Goal: Information Seeking & Learning: Learn about a topic

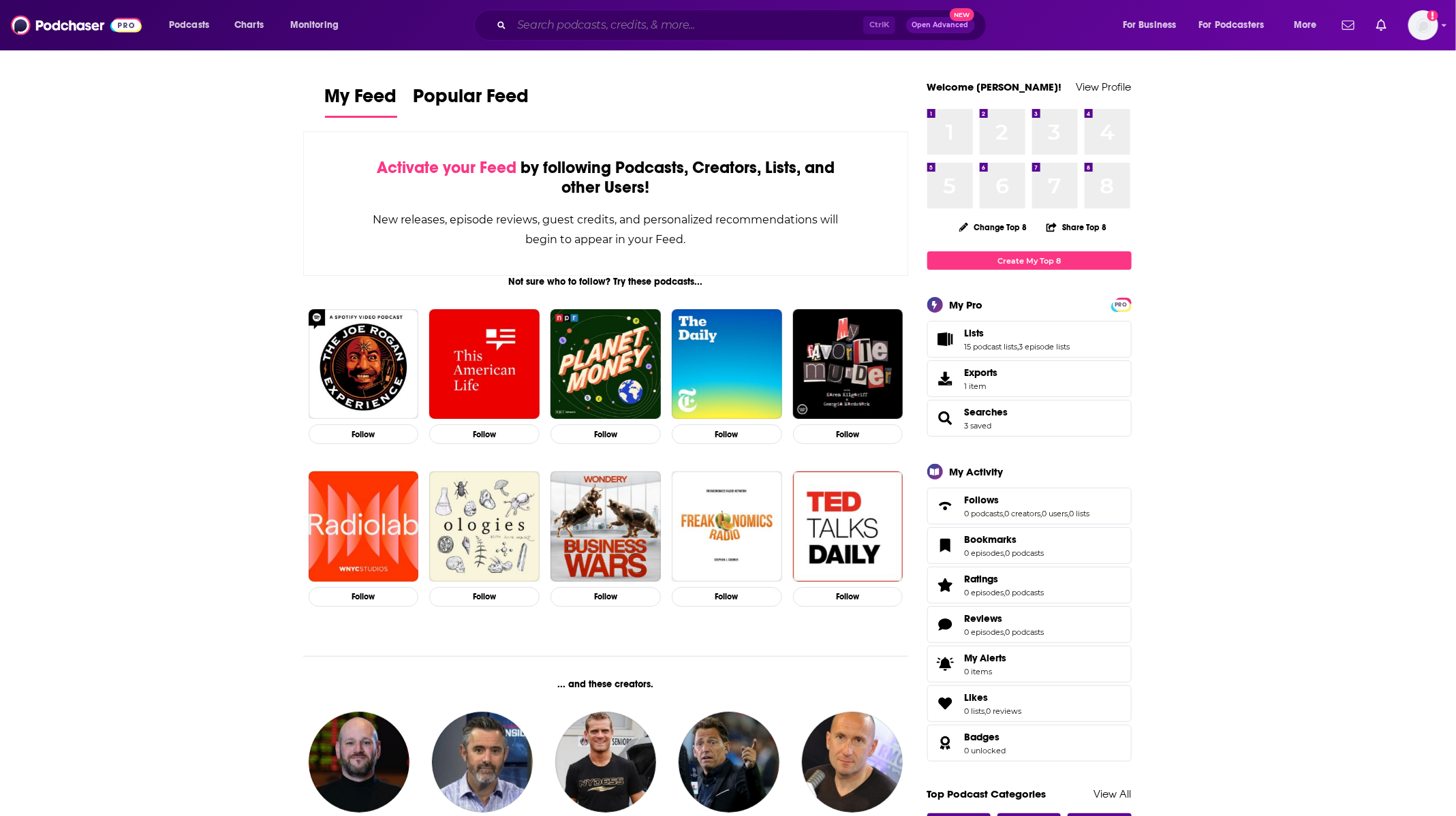
click at [630, 34] on input "Search podcasts, credits, & more..." at bounding box center [687, 25] width 352 height 22
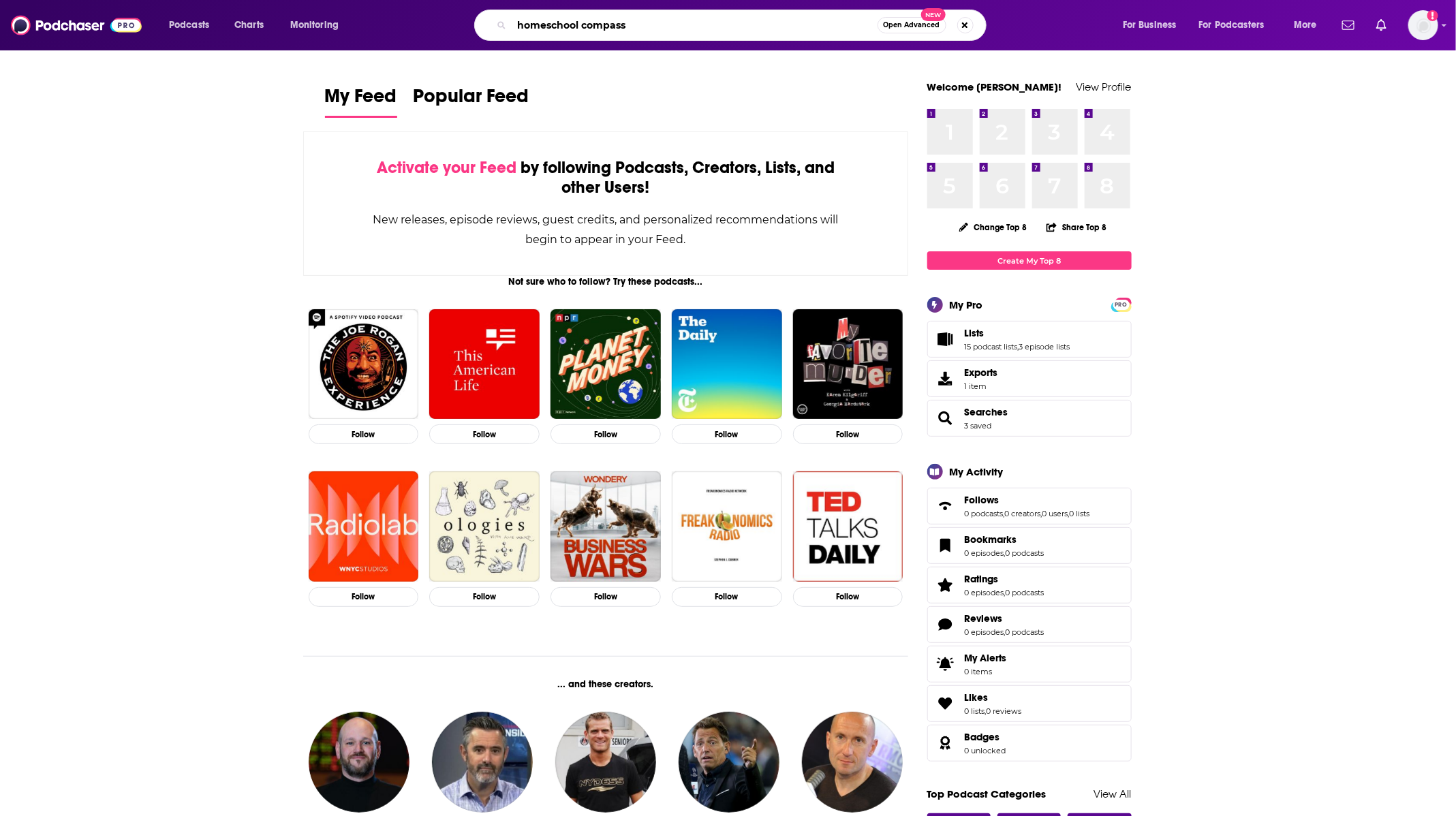
type input "homeschool compass"
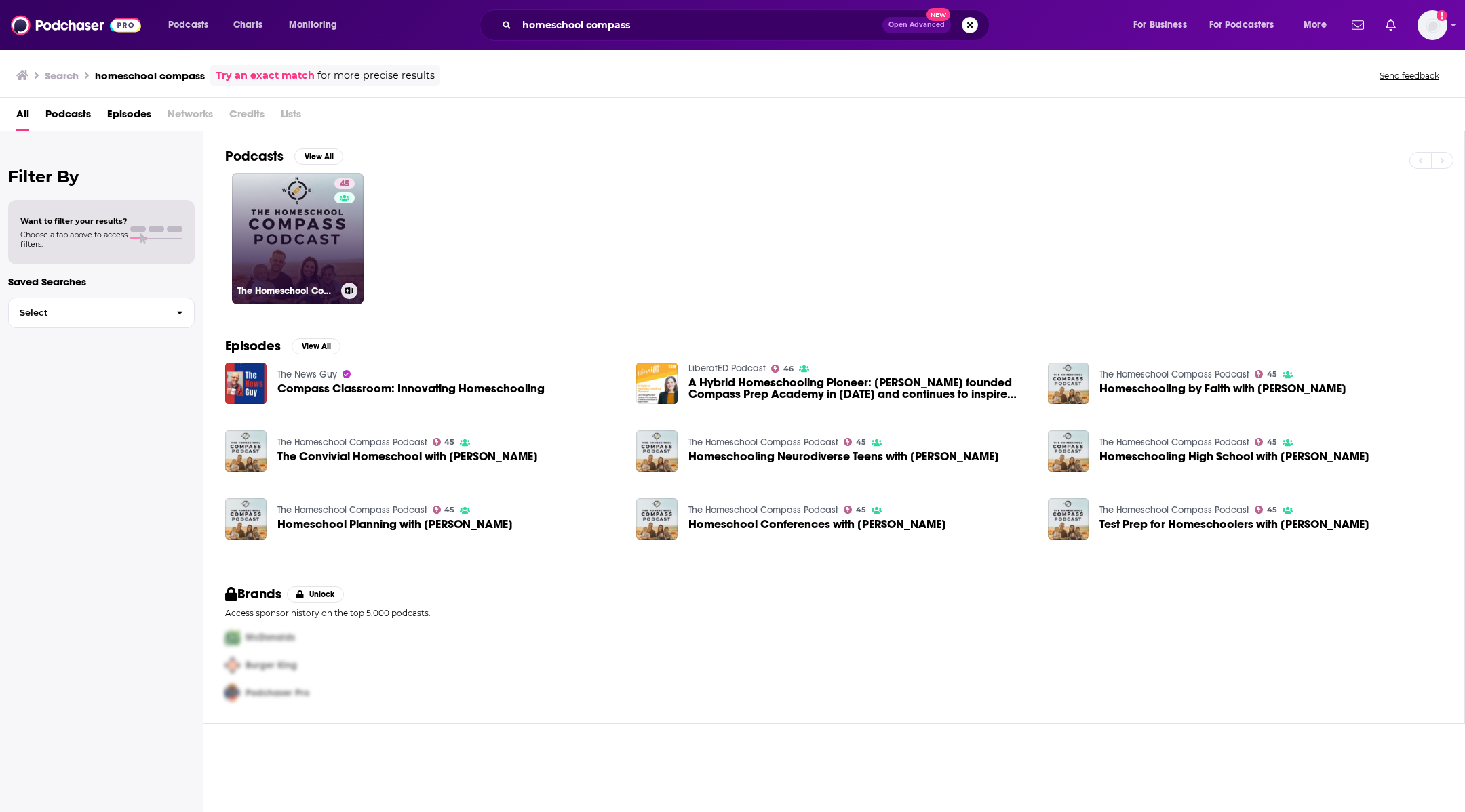
click at [311, 229] on link "45 The Homeschool Compass Podcast" at bounding box center [297, 238] width 132 height 132
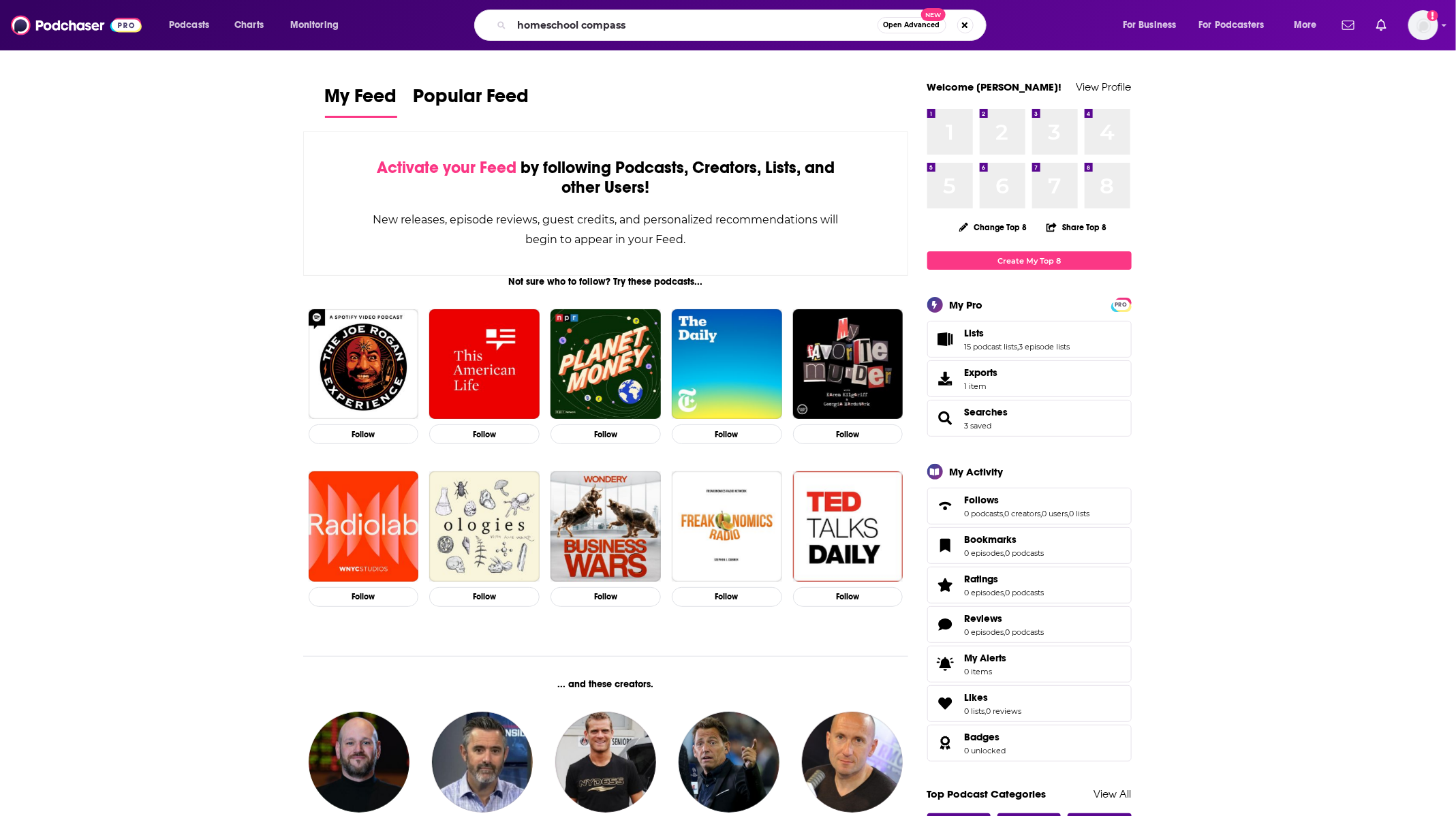
type input "homeschool compass"
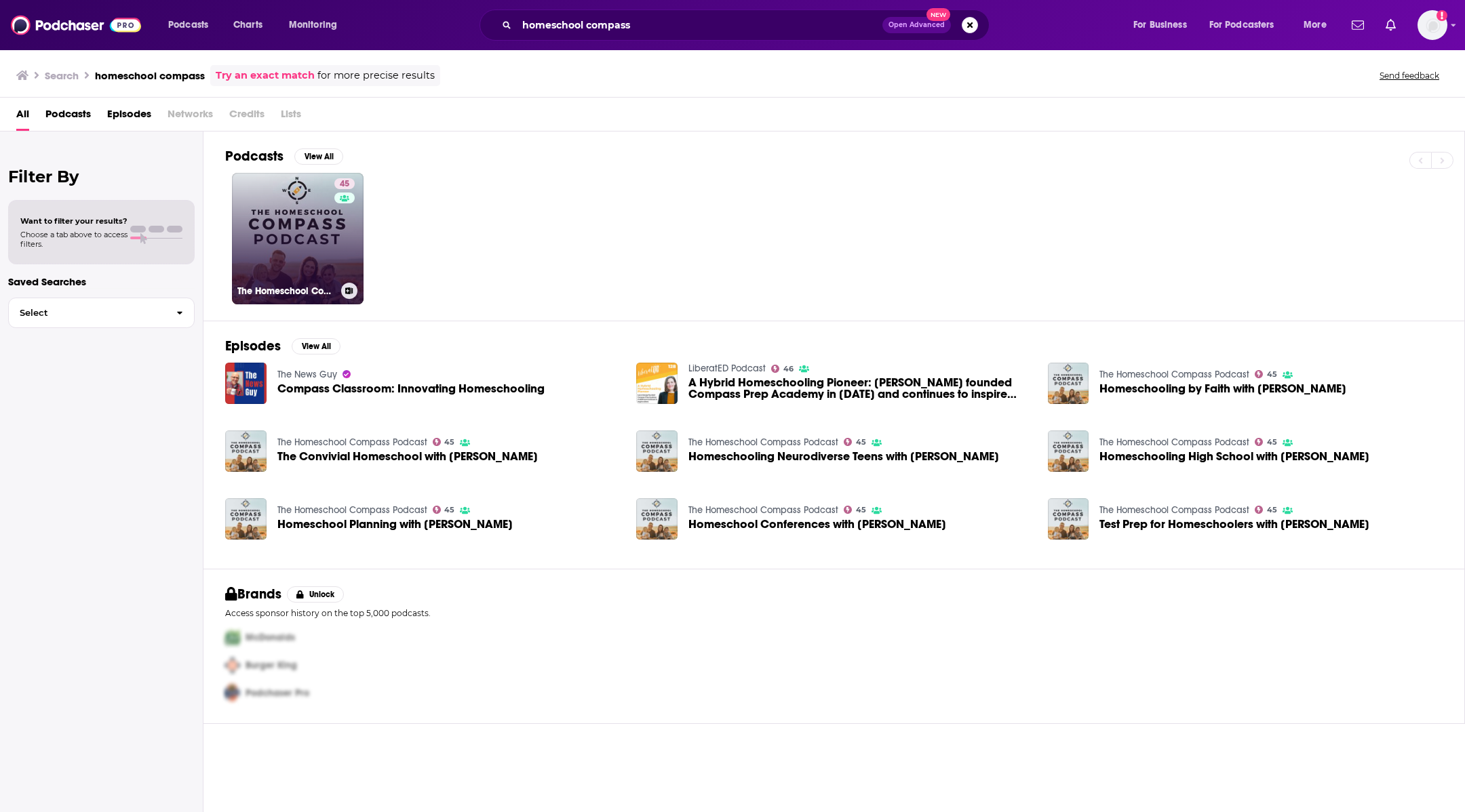
click at [297, 234] on link "45 The Homeschool Compass Podcast" at bounding box center [297, 238] width 132 height 132
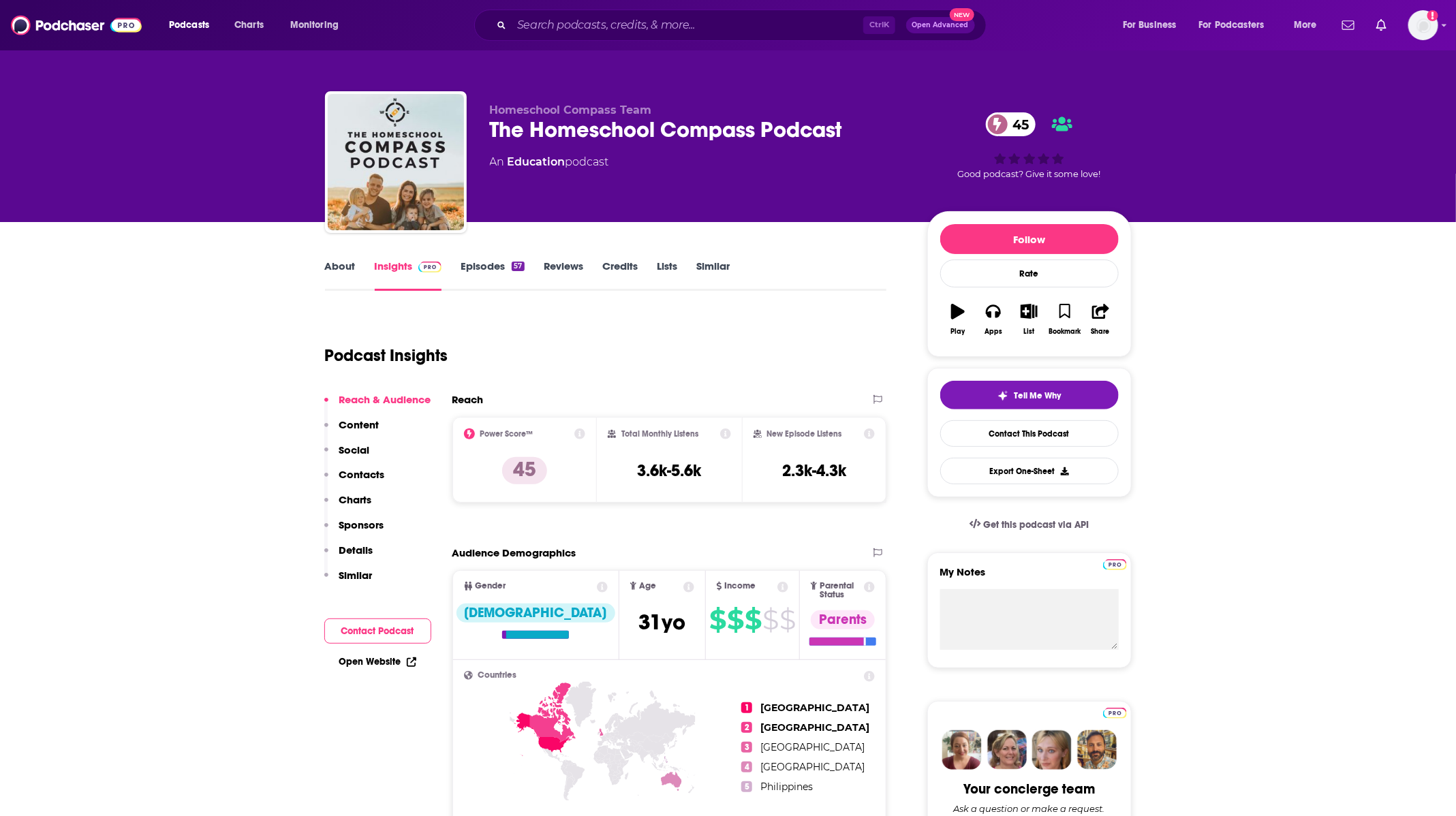
click at [346, 269] on link "About" at bounding box center [340, 275] width 30 height 31
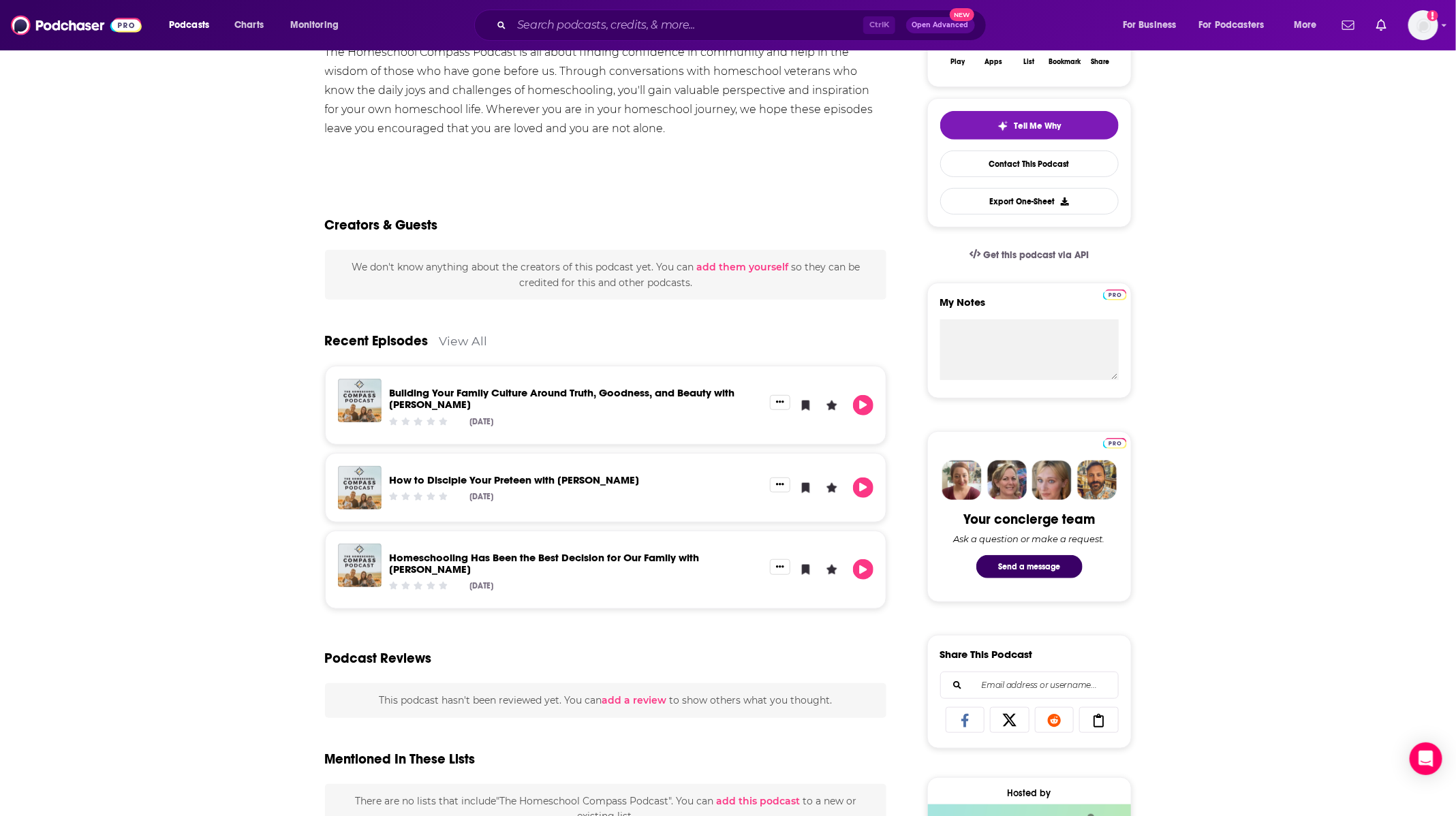
scroll to position [408, 0]
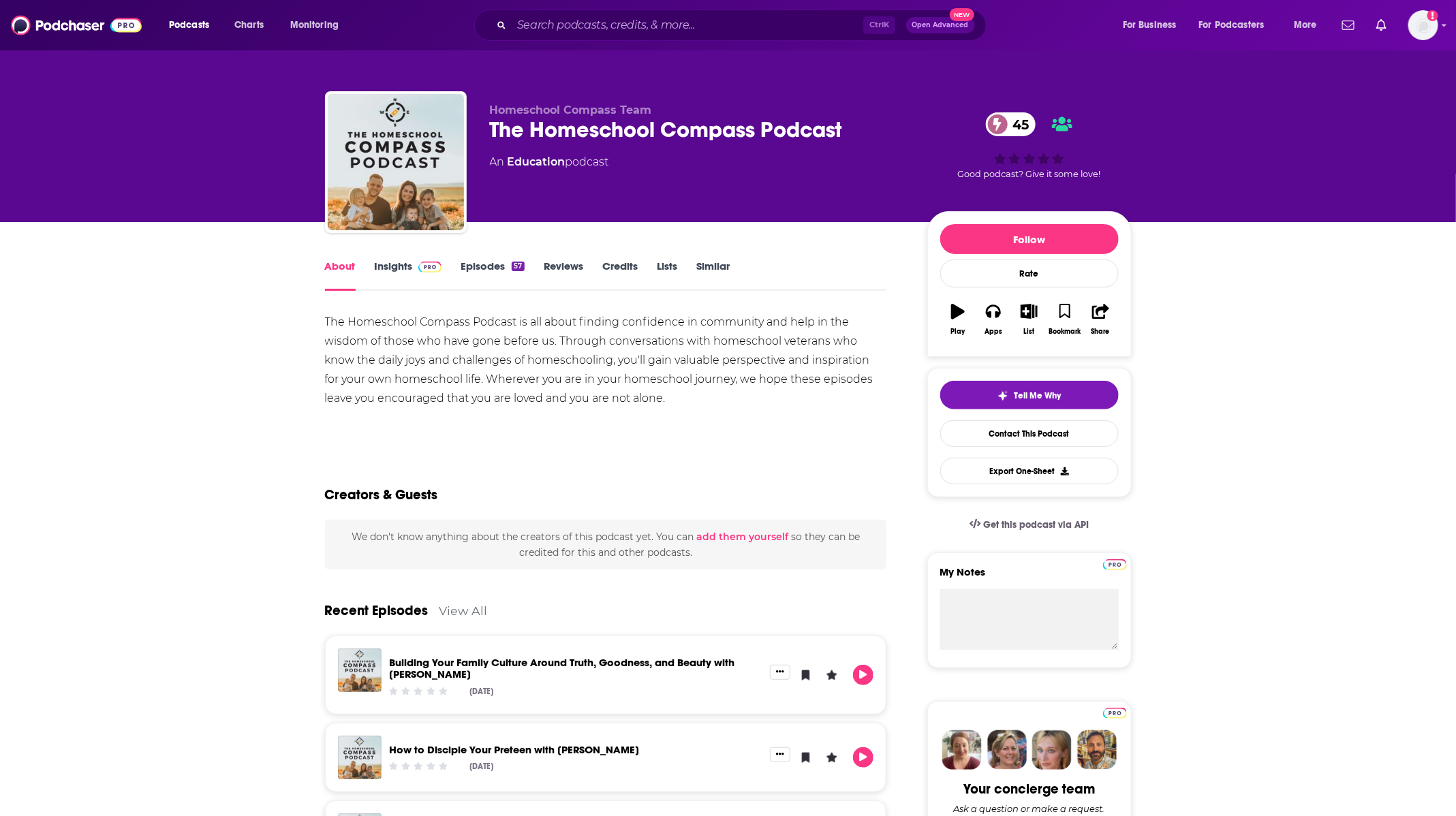
click at [480, 258] on div "About Insights Episodes 57 Reviews Credits Lists Similar" at bounding box center [607, 274] width 562 height 33
click at [404, 274] on link "Insights" at bounding box center [408, 275] width 68 height 31
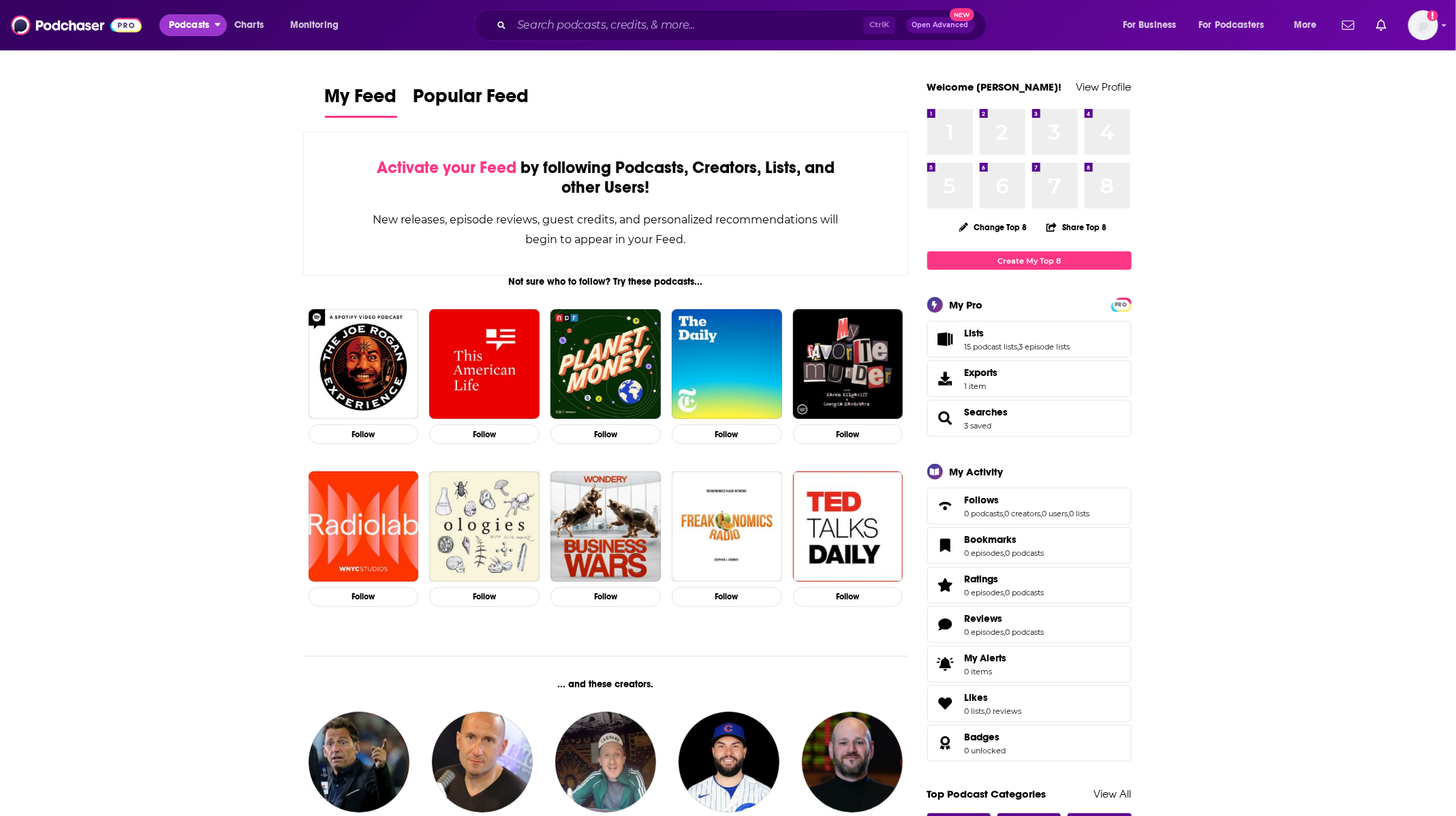
click at [194, 25] on span "Podcasts" at bounding box center [188, 24] width 40 height 19
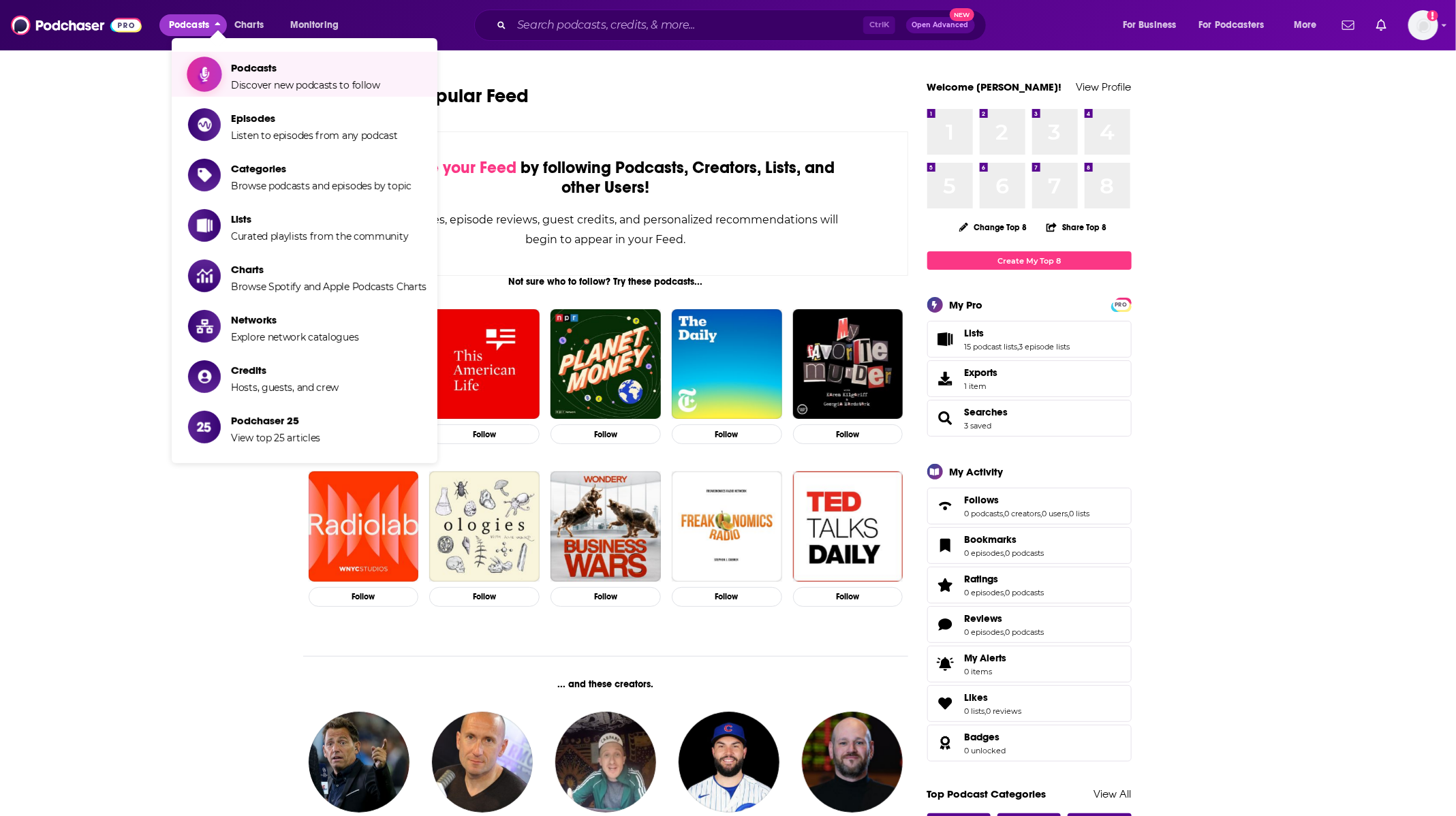
click at [267, 77] on span "Podcasts Discover new podcasts to follow" at bounding box center [306, 73] width 149 height 34
